Goal: Task Accomplishment & Management: Manage account settings

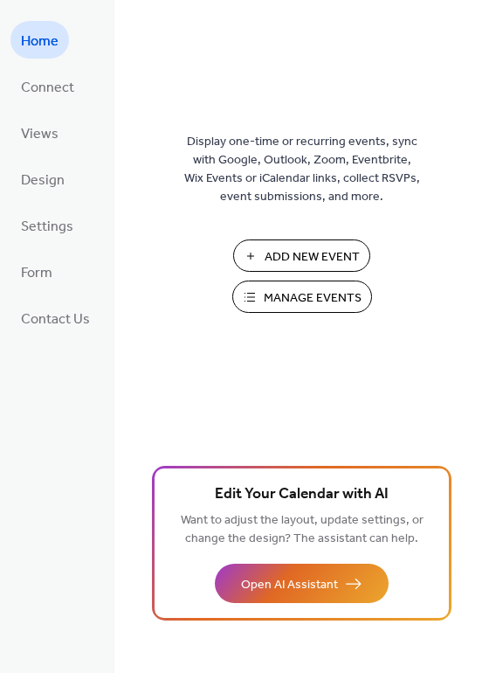
click at [315, 306] on span "Manage Events" at bounding box center [313, 298] width 98 height 18
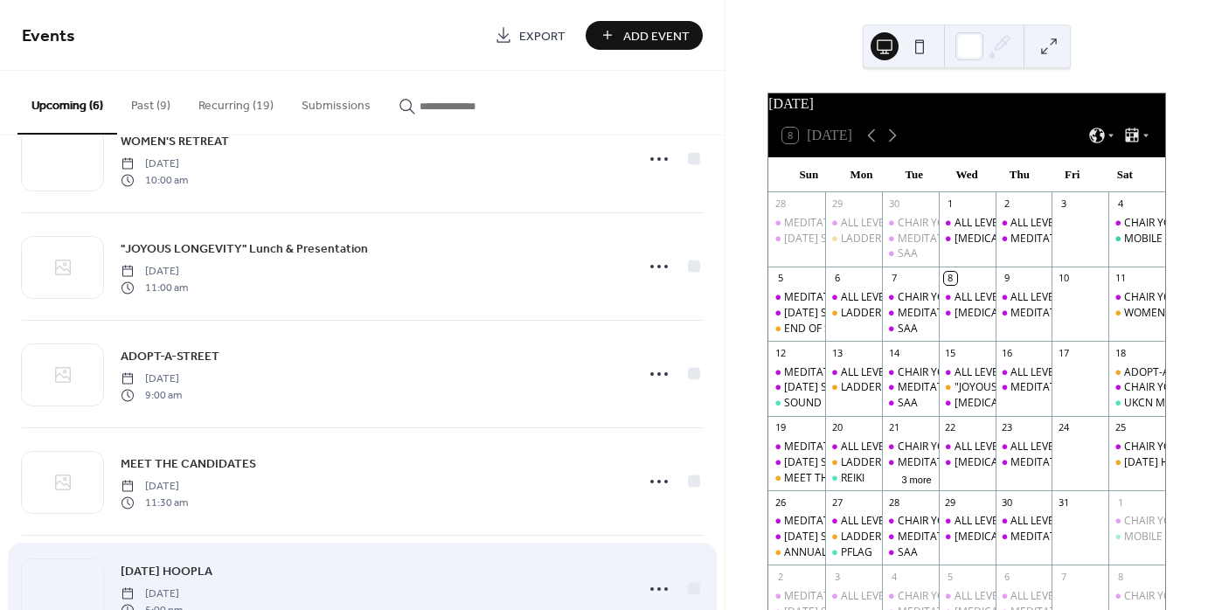
scroll to position [45, 0]
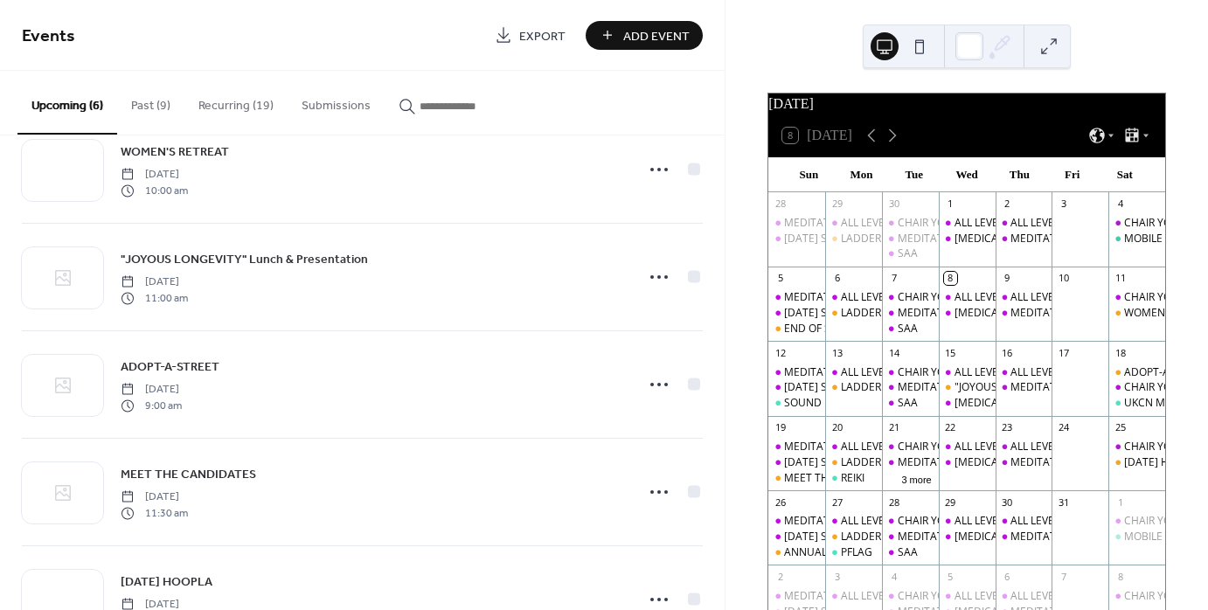
click at [231, 106] on button "Recurring (19)" at bounding box center [235, 102] width 103 height 62
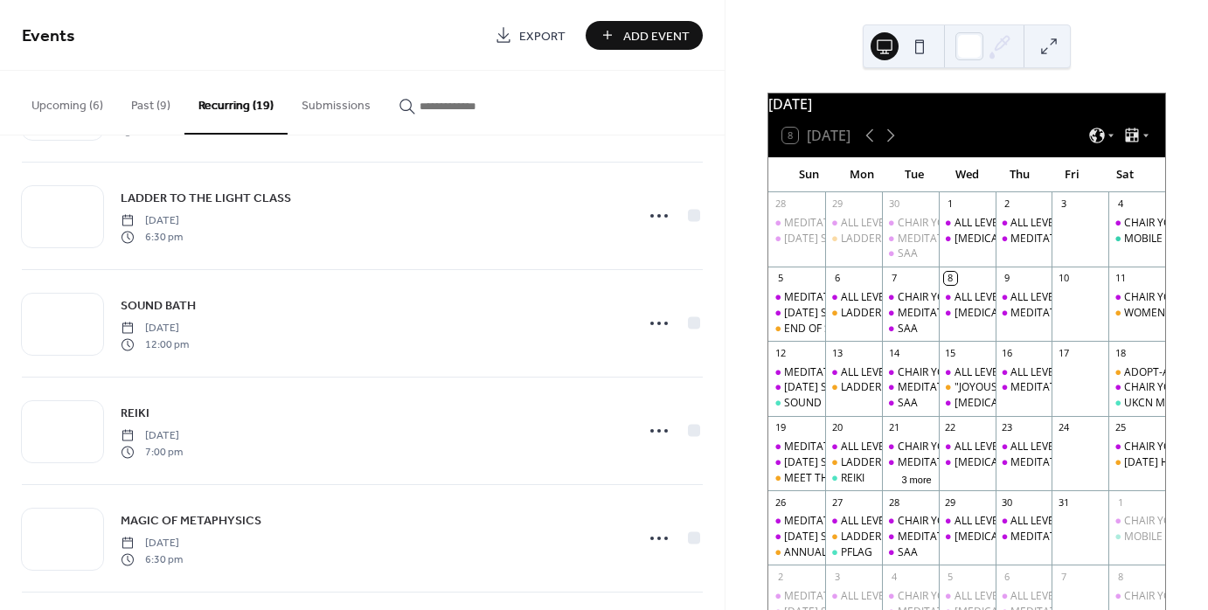
scroll to position [1311, 0]
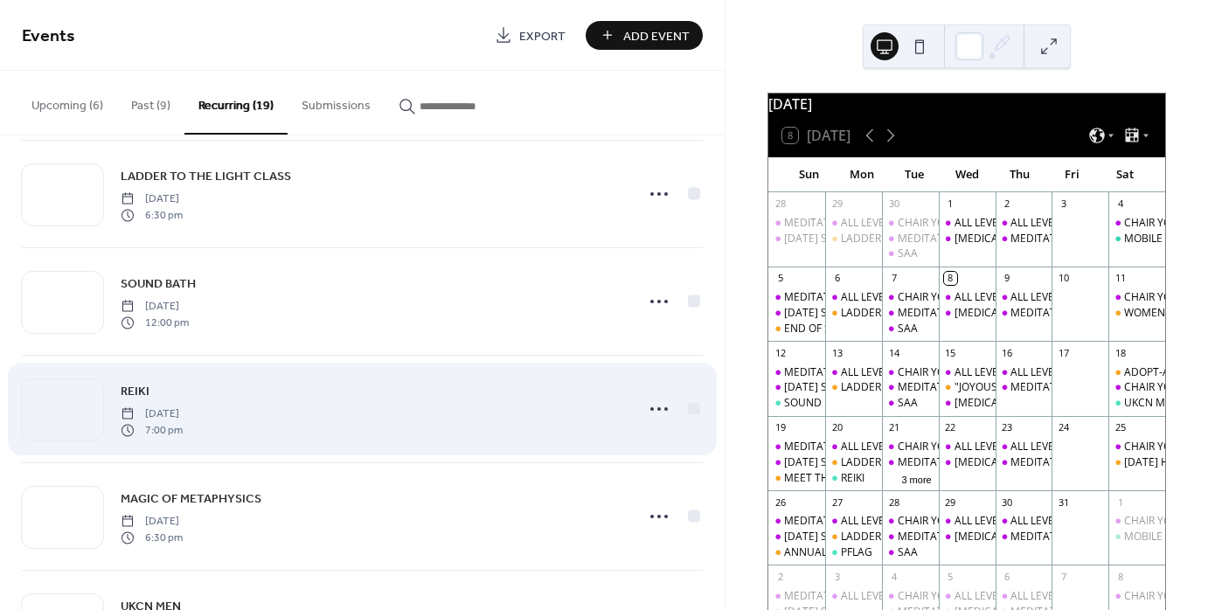
click at [370, 437] on div "REIKI Monday, September 15, 2025 7:00 pm" at bounding box center [362, 409] width 681 height 107
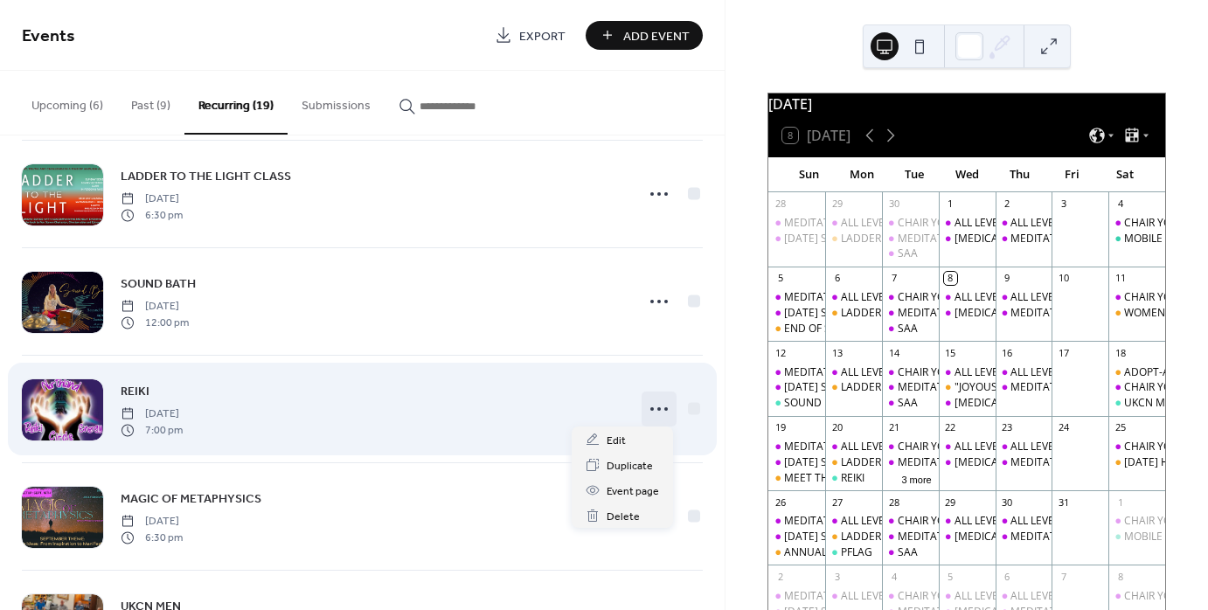
click at [651, 412] on icon at bounding box center [659, 409] width 28 height 28
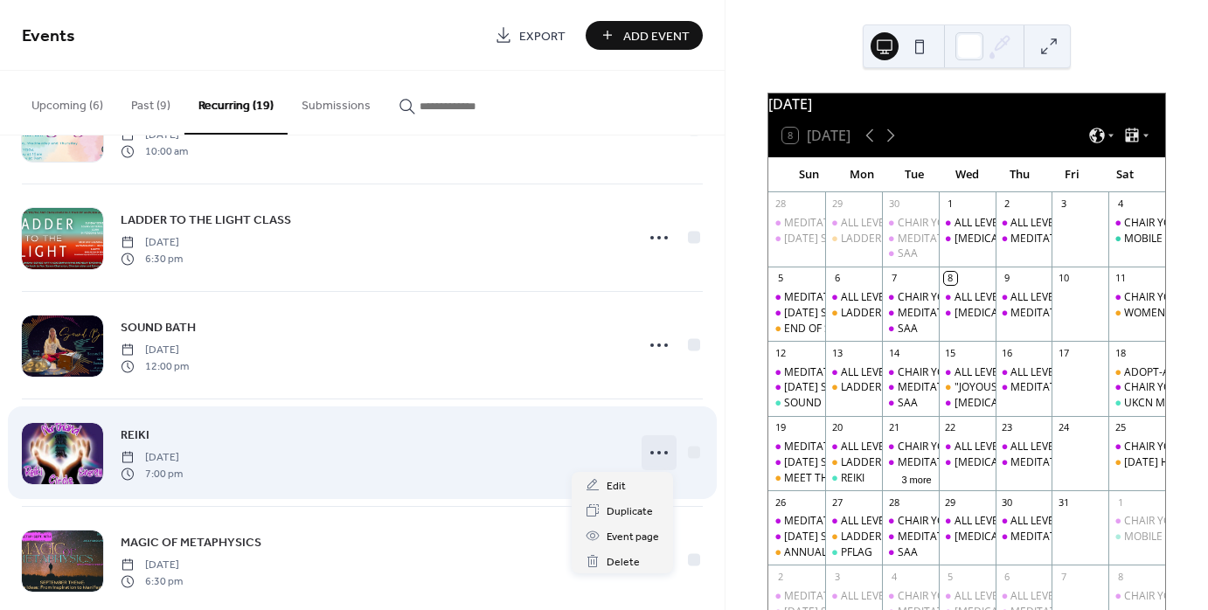
scroll to position [1265, 0]
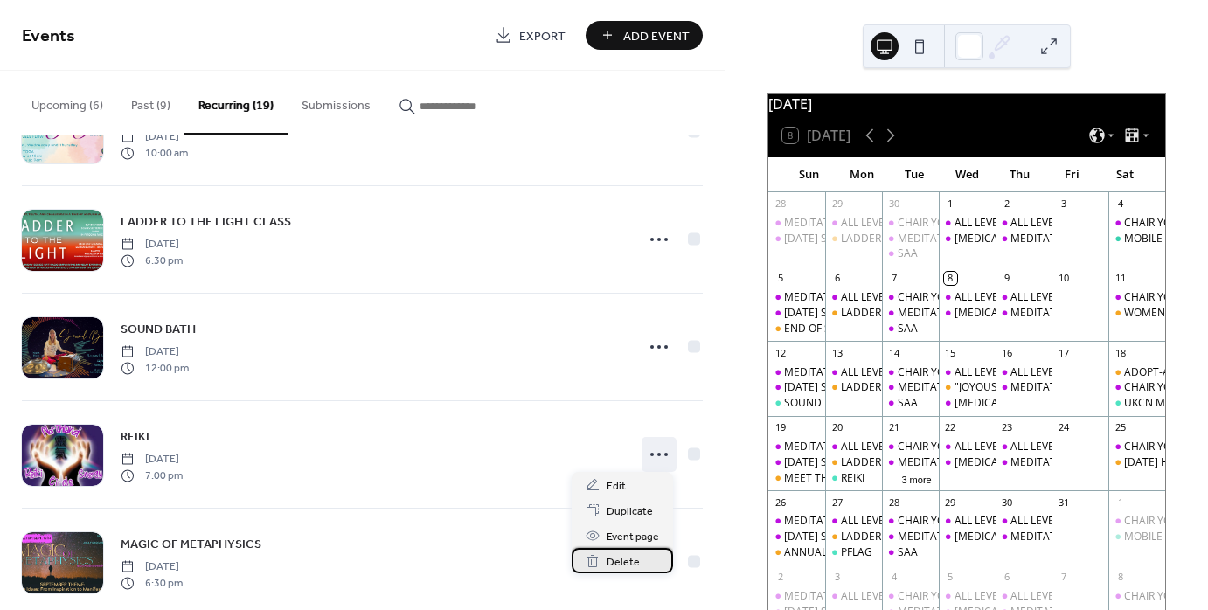
click at [618, 557] on span "Delete" at bounding box center [622, 562] width 33 height 18
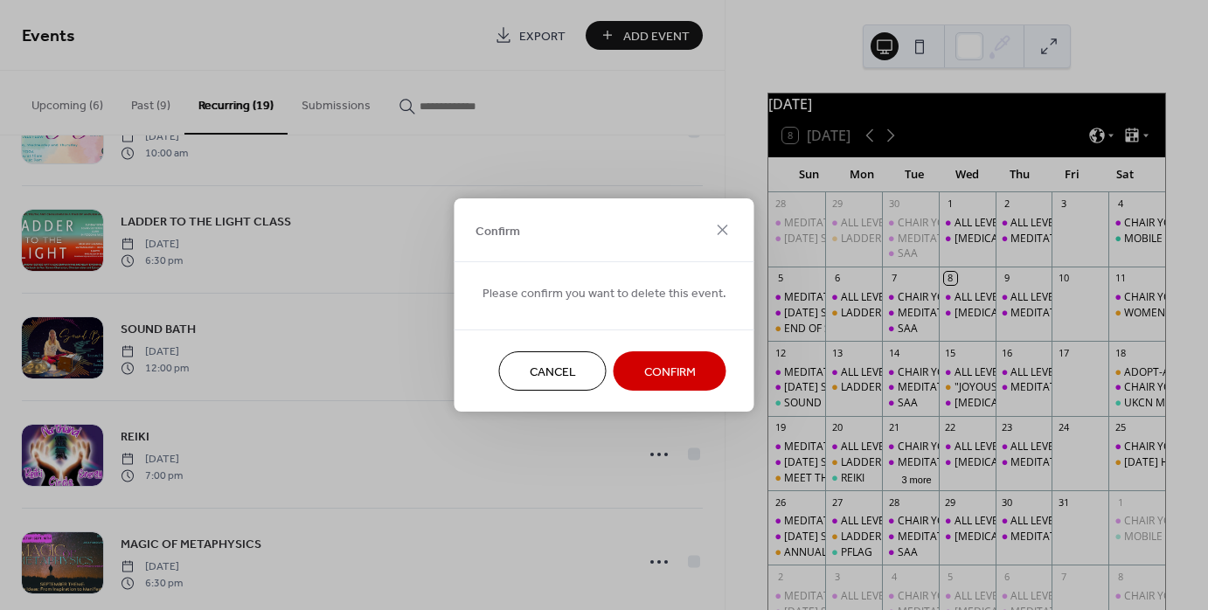
click at [669, 368] on span "Confirm" at bounding box center [670, 372] width 52 height 18
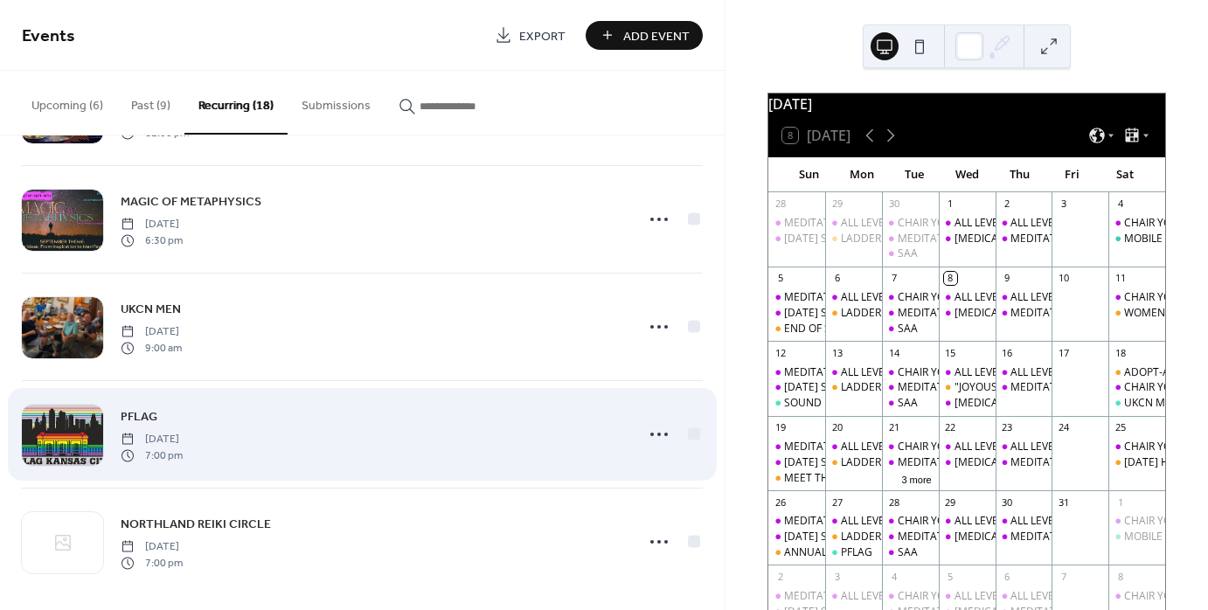
scroll to position [1507, 0]
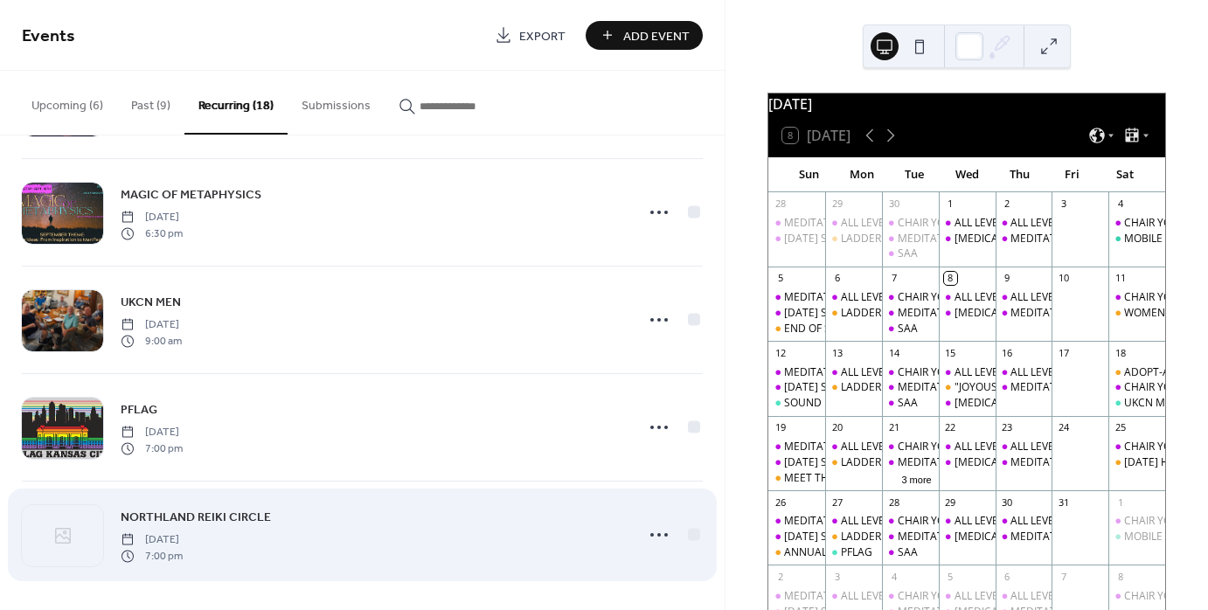
click at [183, 532] on span "Tuesday, October 21, 2025" at bounding box center [152, 540] width 62 height 16
click at [80, 535] on div at bounding box center [62, 535] width 81 height 61
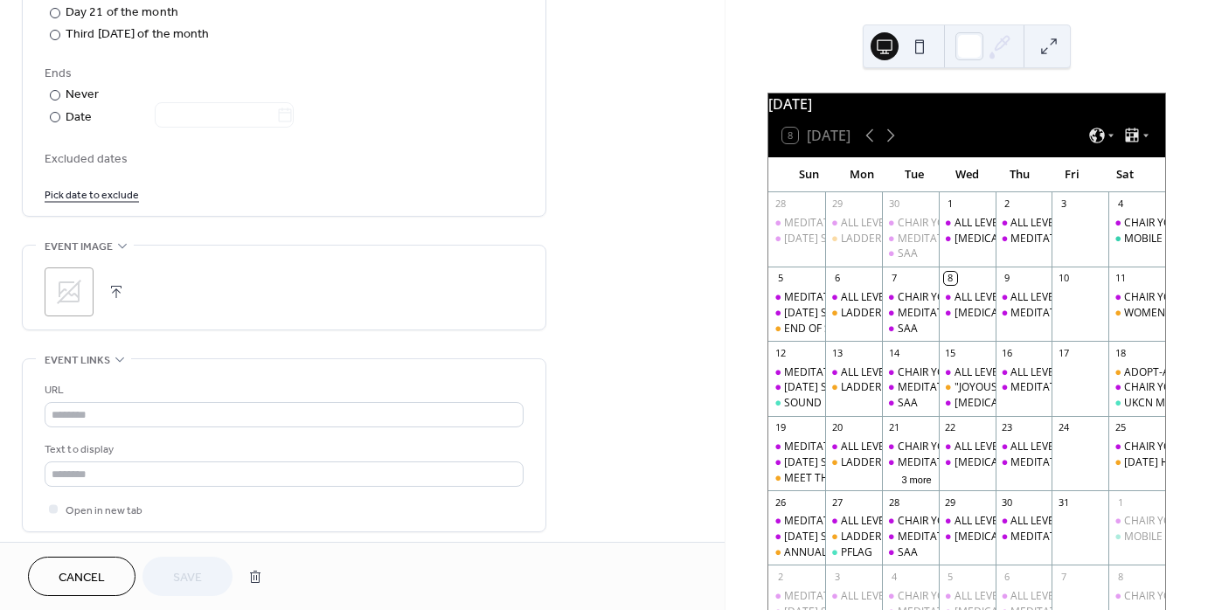
scroll to position [961, 0]
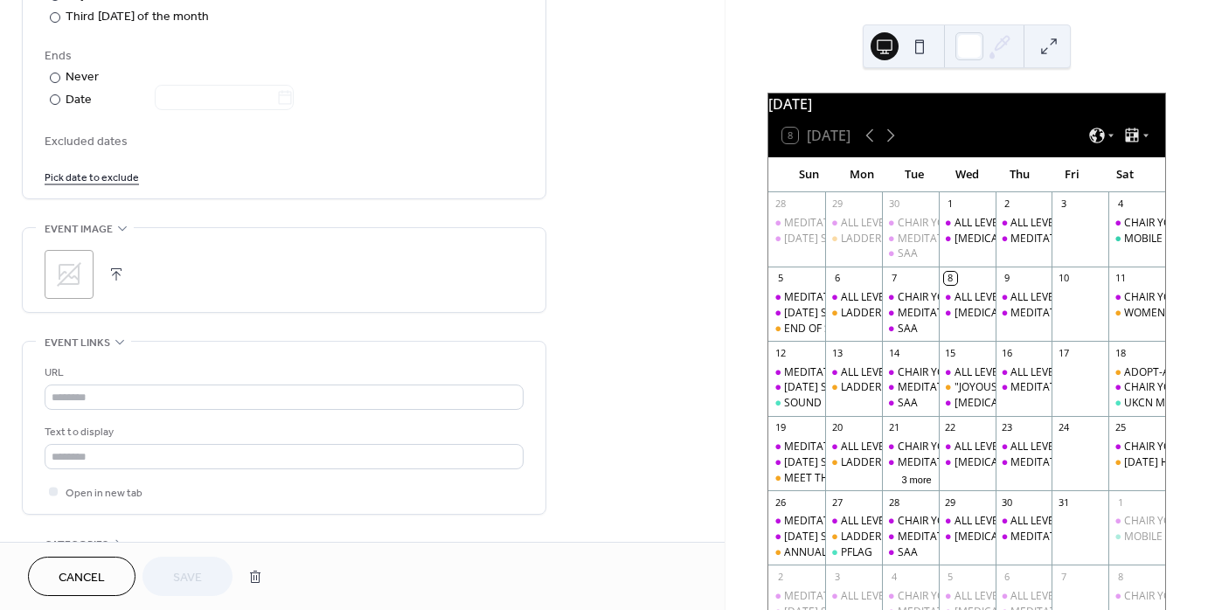
click at [101, 277] on div ";" at bounding box center [284, 274] width 479 height 49
click at [135, 270] on div ";" at bounding box center [284, 274] width 479 height 49
click at [117, 274] on button "button" at bounding box center [116, 274] width 24 height 24
click at [190, 577] on span "Save" at bounding box center [187, 578] width 29 height 18
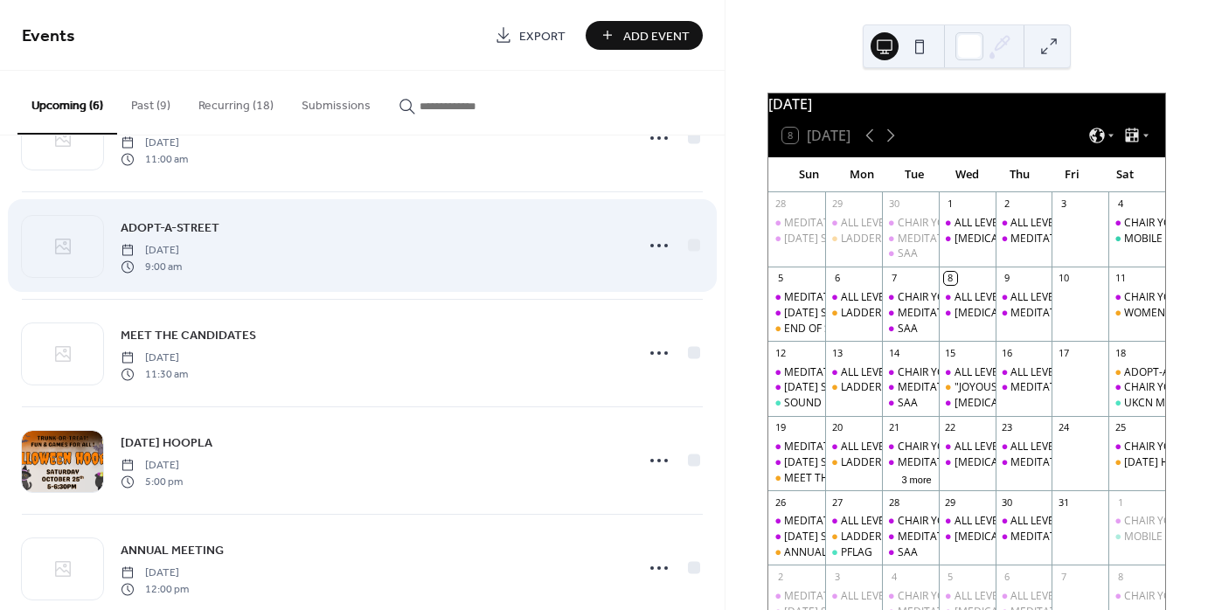
scroll to position [220, 0]
